Goal: Information Seeking & Learning: Learn about a topic

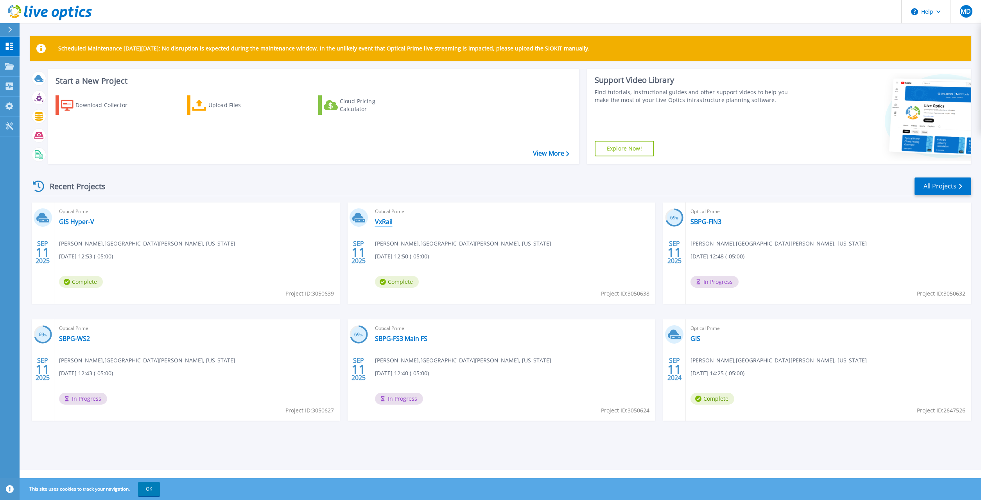
click at [386, 221] on link "VxRail" at bounding box center [384, 222] width 18 height 8
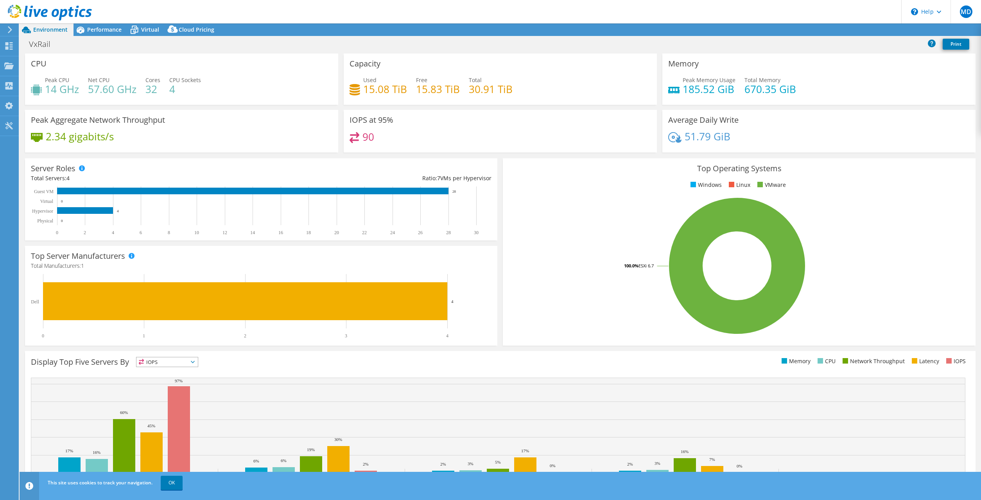
select select "USD"
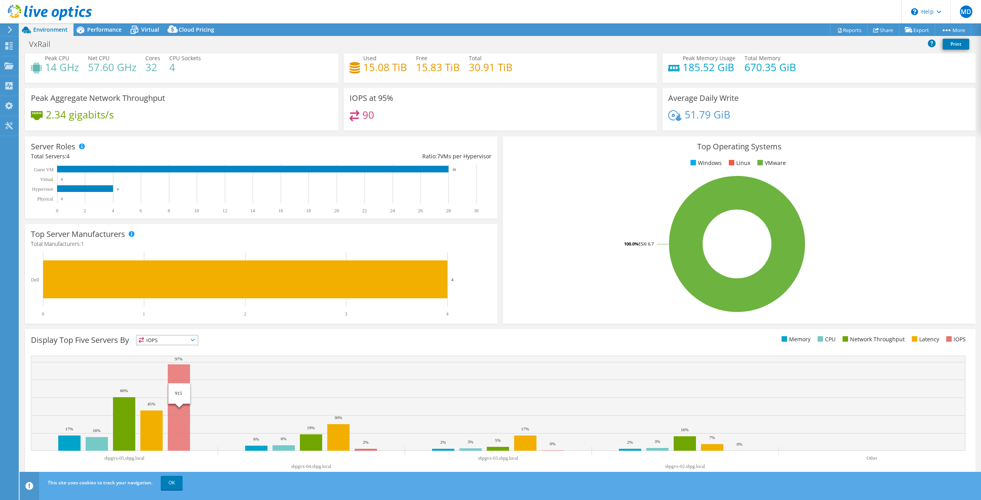
click at [177, 397] on rect at bounding box center [179, 407] width 22 height 86
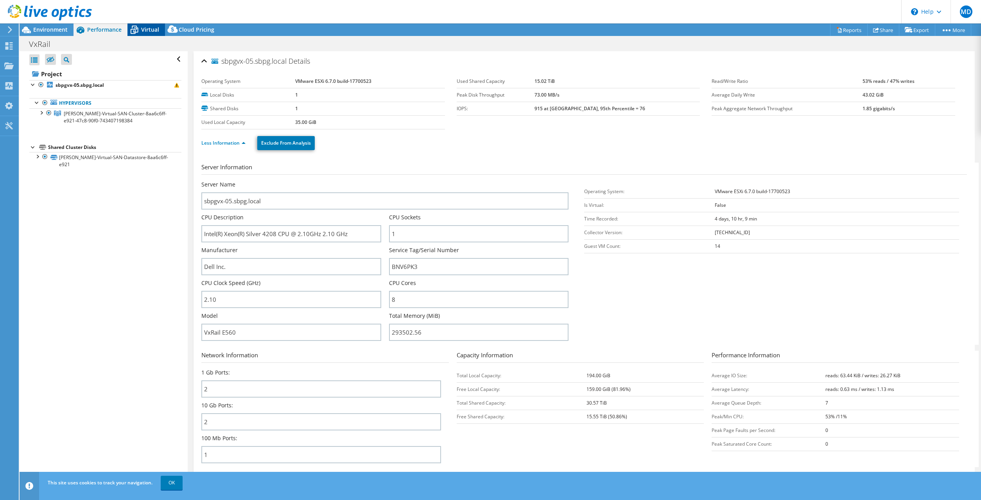
click at [141, 30] on icon at bounding box center [134, 30] width 14 height 14
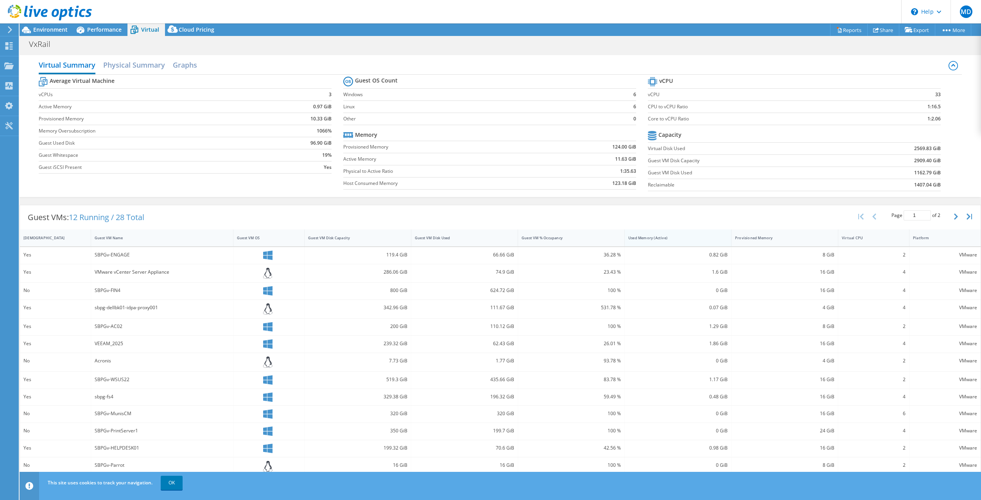
click at [642, 239] on div "Used Memory (Active)" at bounding box center [673, 237] width 90 height 5
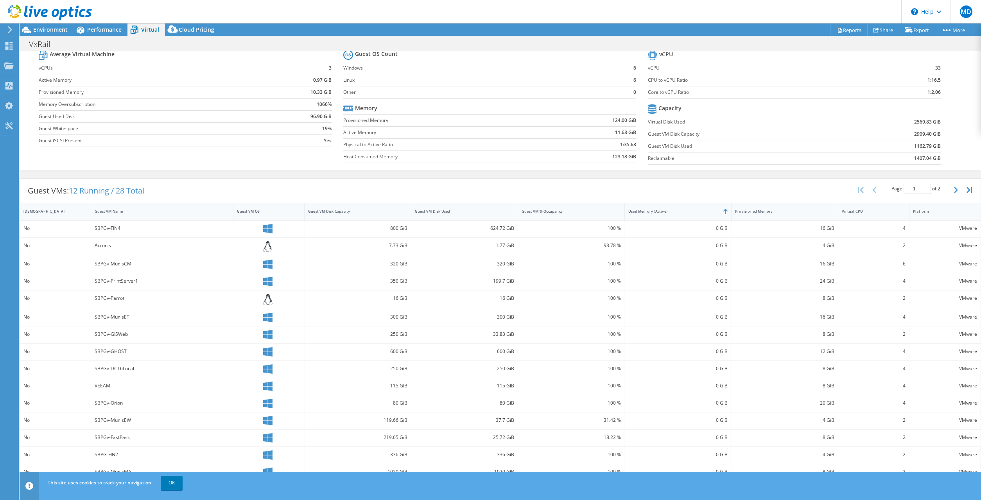
scroll to position [27, 0]
click at [171, 480] on link "OK" at bounding box center [172, 483] width 22 height 14
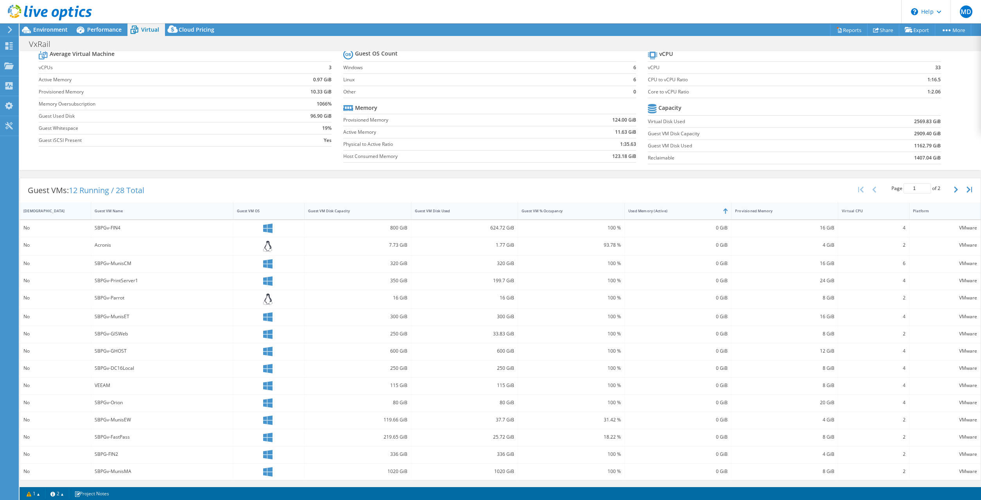
click at [32, 211] on div "IsRunning" at bounding box center [50, 210] width 54 height 5
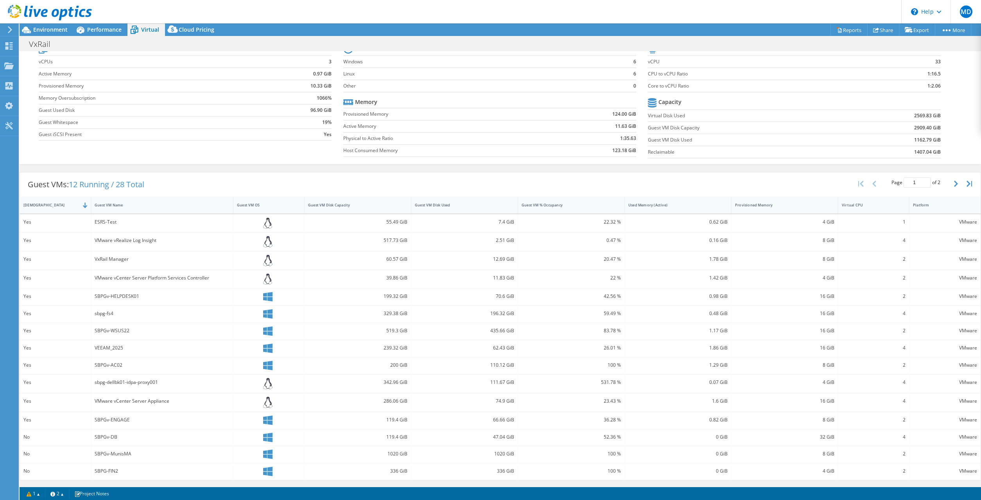
scroll to position [0, 0]
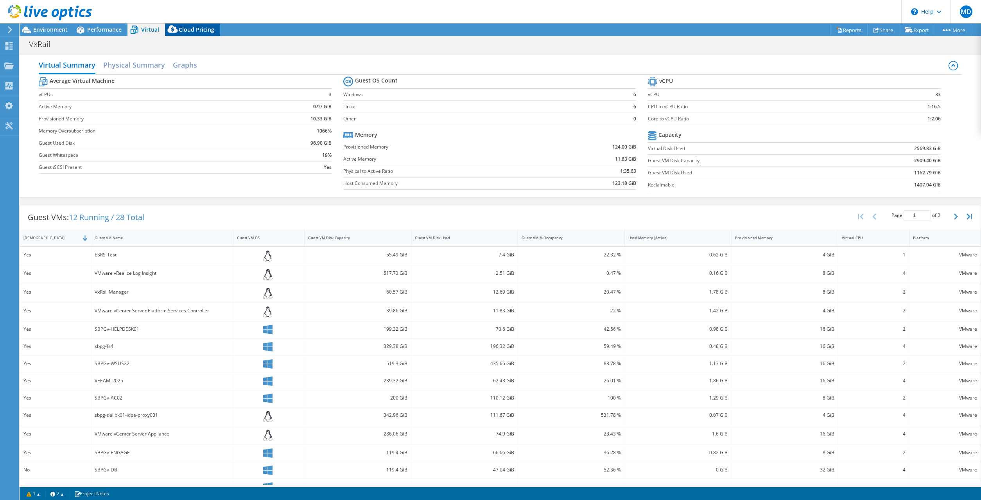
click at [198, 29] on span "Cloud Pricing" at bounding box center [197, 29] width 36 height 7
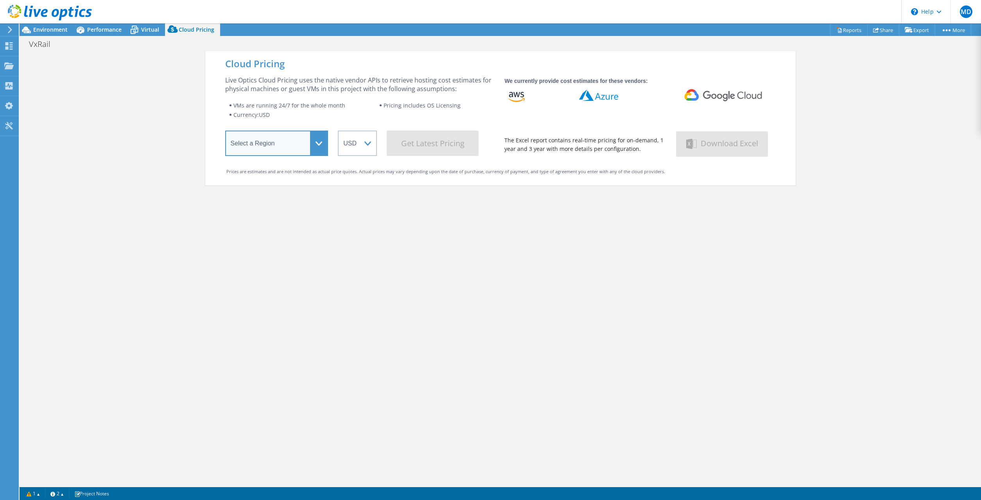
click at [225, 131] on select "Select a Region Asia Pacific (Hong Kong) Asia Pacific (Mumbai) Asia Pacific (Se…" at bounding box center [276, 143] width 103 height 25
select select "USEast"
click option "US East (Virginia)" at bounding box center [0, 0] width 0 height 0
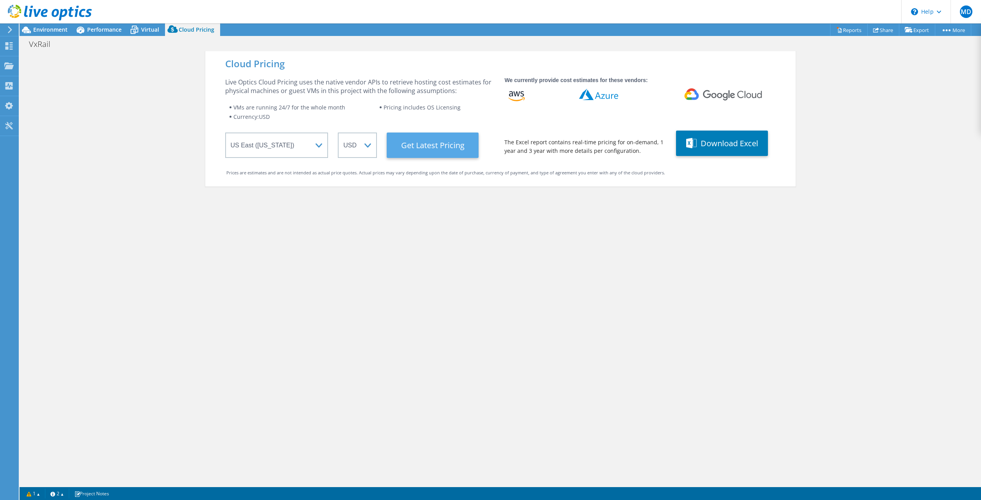
click at [455, 143] on Latest "Get Latest Pricing" at bounding box center [433, 145] width 92 height 25
